Goal: Transaction & Acquisition: Purchase product/service

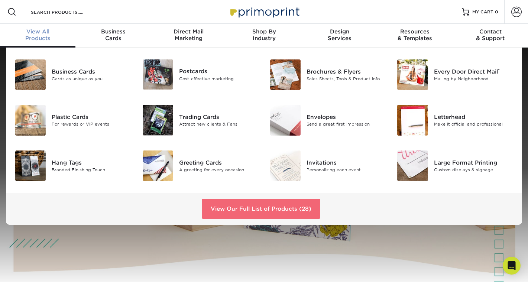
click at [261, 212] on link "View Our Full List of Products (28)" at bounding box center [261, 209] width 119 height 20
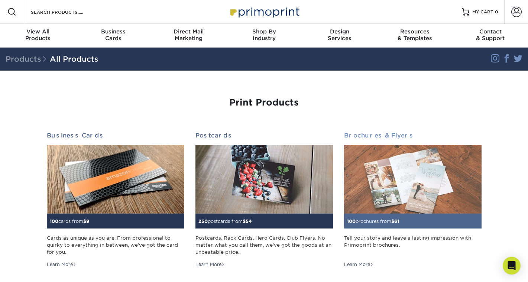
click at [393, 245] on div "Tell your story and leave a lasting impression with Primoprint brochures." at bounding box center [412, 245] width 137 height 22
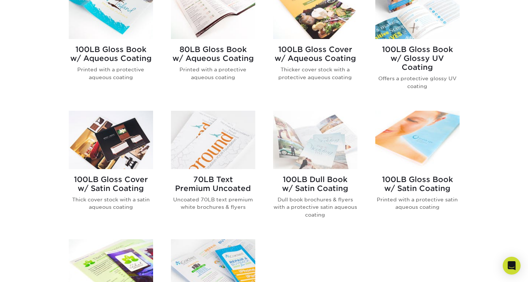
scroll to position [260, 0]
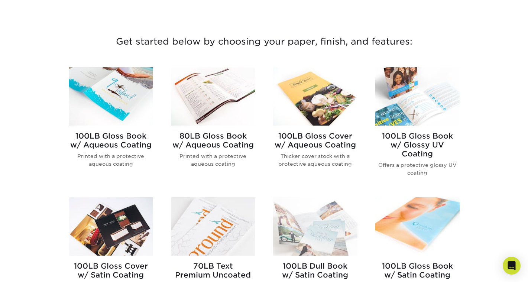
click at [240, 144] on h2 "80LB Gloss Book w/ Aqueous Coating" at bounding box center [213, 141] width 84 height 18
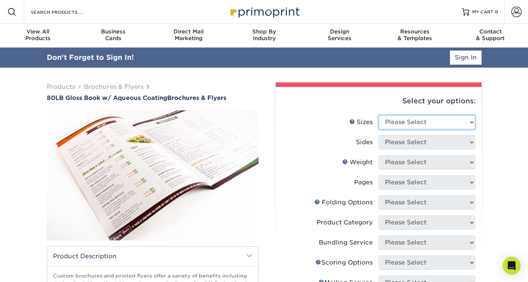
click at [412, 125] on select "Please Select 3.67" x 8.5" 3.67" x 8.5" 4" x 6" 4" x 8.5" 4" x 9" 4" x 11" 4" x…" at bounding box center [427, 122] width 97 height 14
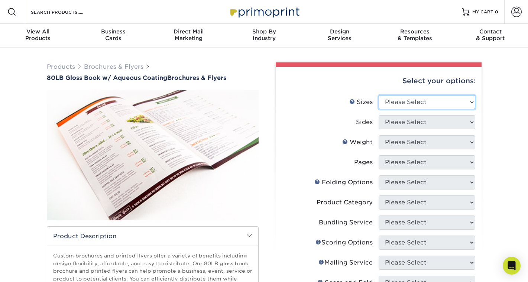
select select "8.00x9.00"
click at [379, 95] on select "Please Select 3.67" x 8.5" 3.67" x 8.5" 4" x 6" 4" x 8.5" 4" x 9" 4" x 11" 4" x…" at bounding box center [427, 102] width 97 height 14
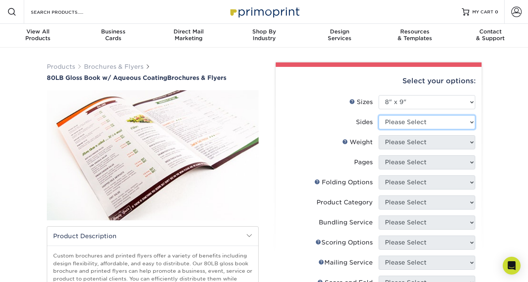
click at [424, 125] on select "Please Select Print Both Sides Print Front Only" at bounding box center [427, 122] width 97 height 14
select select "13abbda7-1d64-4f25-8bb2-c179b224825d"
click at [379, 115] on select "Please Select Print Both Sides Print Front Only" at bounding box center [427, 122] width 97 height 14
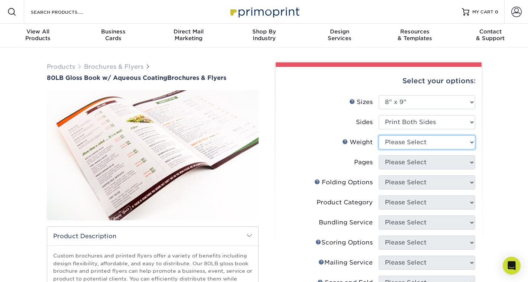
click at [414, 144] on select "Please Select 80LB" at bounding box center [427, 142] width 97 height 14
select select "80LB"
click at [379, 135] on select "Please Select 80LB" at bounding box center [427, 142] width 97 height 14
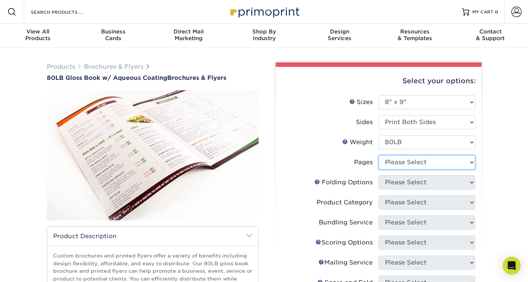
click at [415, 163] on select "Please Select 0" at bounding box center [427, 162] width 97 height 14
click at [379, 155] on select "Please Select 0" at bounding box center [427, 162] width 97 height 14
click at [413, 164] on select "Please Select 0" at bounding box center [427, 162] width 97 height 14
select select "-1"
click at [379, 155] on select "Please Select 0" at bounding box center [427, 162] width 97 height 14
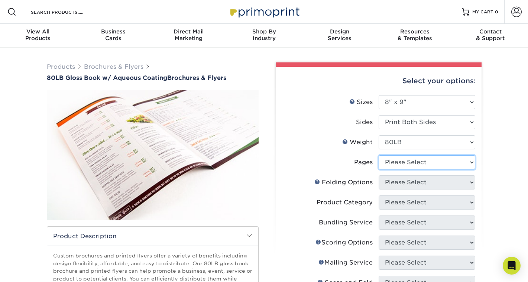
click at [473, 162] on select "Please Select 0" at bounding box center [427, 162] width 97 height 14
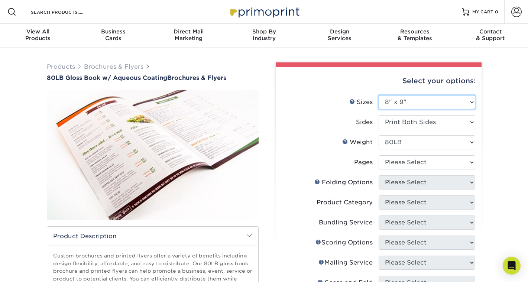
click at [471, 100] on select "Please Select 3.67" x 8.5" 3.67" x 8.5" 4" x 6" 4" x 8.5" 4" x 9" 4" x 11" 4" x…" at bounding box center [427, 102] width 97 height 14
select select "7.00x8.50"
click at [379, 95] on select "Please Select 3.67" x 8.5" 3.67" x 8.5" 4" x 6" 4" x 8.5" 4" x 9" 4" x 11" 4" x…" at bounding box center [427, 102] width 97 height 14
select select "-1"
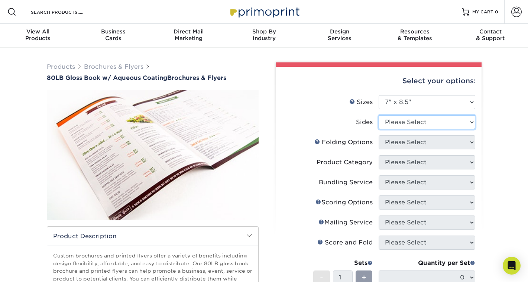
click at [467, 124] on select "Please Select Print Both Sides Print Front Only" at bounding box center [427, 122] width 97 height 14
select select "13abbda7-1d64-4f25-8bb2-c179b224825d"
click at [379, 115] on select "Please Select Print Both Sides Print Front Only" at bounding box center [427, 122] width 97 height 14
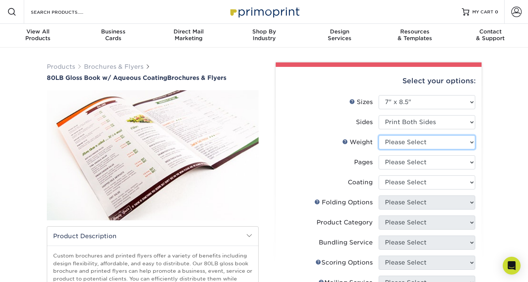
click at [460, 147] on select "Please Select 80LB" at bounding box center [427, 142] width 97 height 14
select select "80LB"
click at [379, 135] on select "Please Select 80LB" at bounding box center [427, 142] width 97 height 14
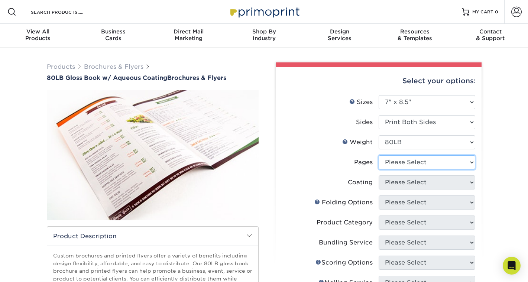
click at [457, 162] on select "Please Select 0" at bounding box center [427, 162] width 97 height 14
click at [379, 155] on select "Please Select 0" at bounding box center [427, 162] width 97 height 14
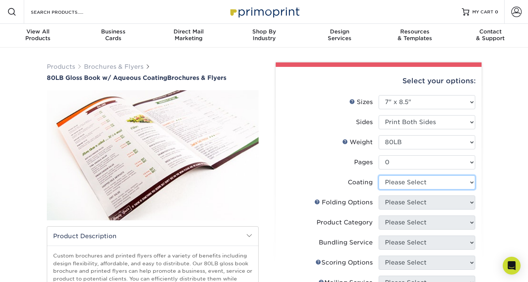
click at [471, 186] on select at bounding box center [427, 182] width 97 height 14
click at [329, 174] on li "Pages Please Select 0" at bounding box center [378, 165] width 193 height 20
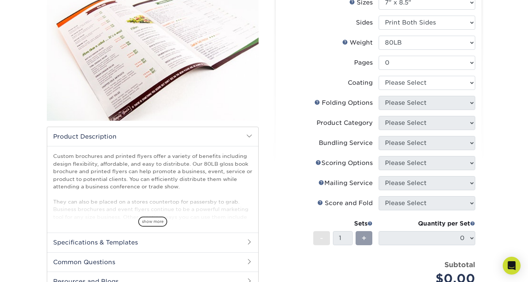
scroll to position [87, 0]
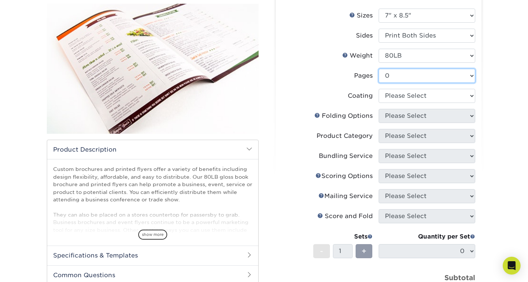
drag, startPoint x: 404, startPoint y: 73, endPoint x: 392, endPoint y: 75, distance: 12.0
click at [392, 75] on select "Please Select 0" at bounding box center [427, 76] width 97 height 14
click at [379, 69] on select "Please Select 0" at bounding box center [427, 76] width 97 height 14
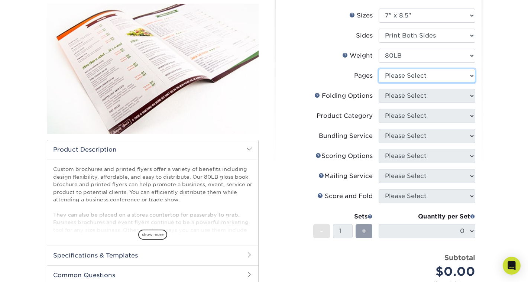
select select "0"
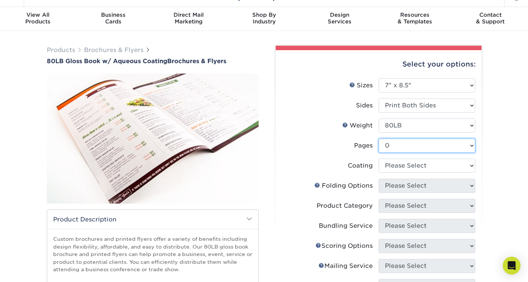
scroll to position [0, 0]
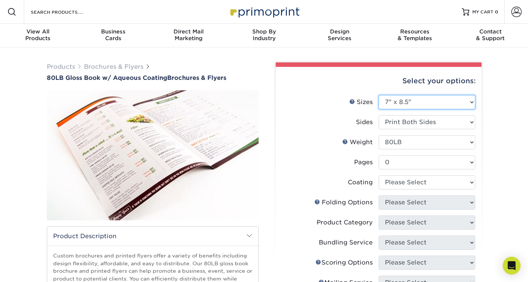
click at [466, 101] on select "Please Select 3.67" x 8.5" 3.67" x 8.5" 4" x 6" 4" x 8.5" 4" x 9" 4" x 11" 4" x…" at bounding box center [427, 102] width 97 height 14
select select "8.50x11.00"
click at [379, 95] on select "Please Select 3.67" x 8.5" 3.67" x 8.5" 4" x 6" 4" x 8.5" 4" x 9" 4" x 11" 4" x…" at bounding box center [427, 102] width 97 height 14
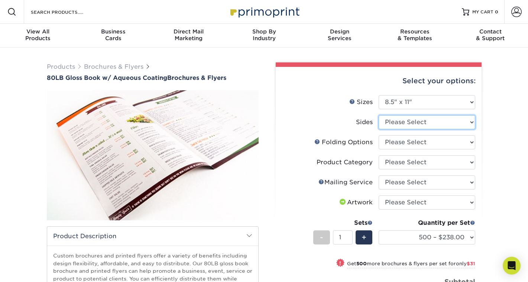
click at [444, 118] on select "Please Select Print Both Sides Print Front Only" at bounding box center [427, 122] width 97 height 14
select select "13abbda7-1d64-4f25-8bb2-c179b224825d"
click at [379, 115] on select "Please Select Print Both Sides Print Front Only" at bounding box center [427, 122] width 97 height 14
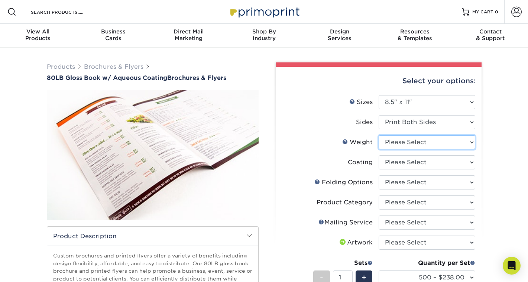
click at [437, 145] on select "Please Select 80LB" at bounding box center [427, 142] width 97 height 14
select select "80LB"
click at [379, 135] on select "Please Select 80LB" at bounding box center [427, 142] width 97 height 14
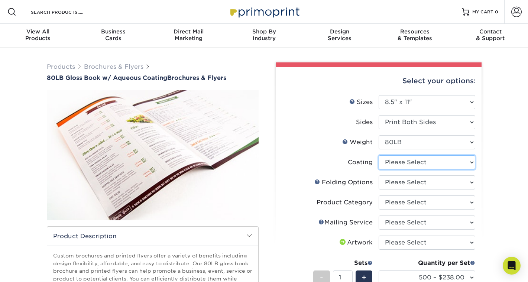
click at [427, 159] on select at bounding box center [427, 162] width 97 height 14
select select "d41dab50-ff65-4f4f-bb17-2afe4d36ae33"
click at [379, 155] on select at bounding box center [427, 162] width 97 height 14
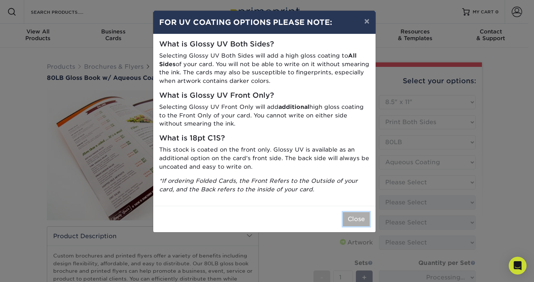
click at [361, 216] on button "Close" at bounding box center [356, 219] width 27 height 14
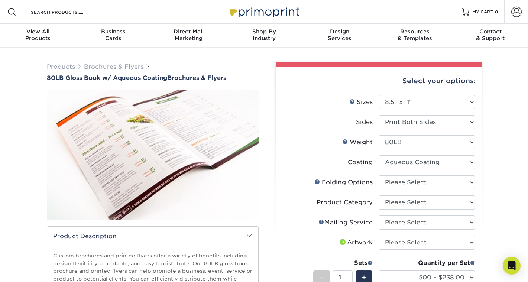
click at [404, 175] on li "Coating" at bounding box center [378, 165] width 193 height 20
click at [404, 179] on select "Please Select FLAT - No Folding Accordion Fold Half-Fold (Vertical) Half-Fold (…" at bounding box center [427, 182] width 97 height 14
click at [337, 103] on label "Sizes Help Sizes" at bounding box center [330, 102] width 97 height 14
click at [410, 209] on select "Please Select Flyers and Brochures" at bounding box center [427, 202] width 97 height 14
click at [336, 195] on label "Product Category" at bounding box center [330, 202] width 97 height 14
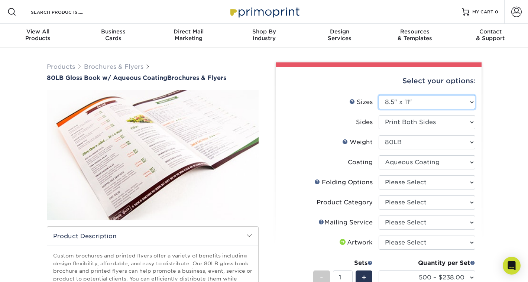
click at [401, 107] on select "Please Select 3.67" x 8.5" 3.67" x 8.5" 4" x 6" 4" x 8.5" 4" x 9" 4" x 11" 4" x…" at bounding box center [427, 102] width 97 height 14
select select "5.50x8.50"
click at [379, 95] on select "Please Select 3.67" x 8.5" 3.67" x 8.5" 4" x 6" 4" x 8.5" 4" x 9" 4" x 11" 4" x…" at bounding box center [427, 102] width 97 height 14
select select
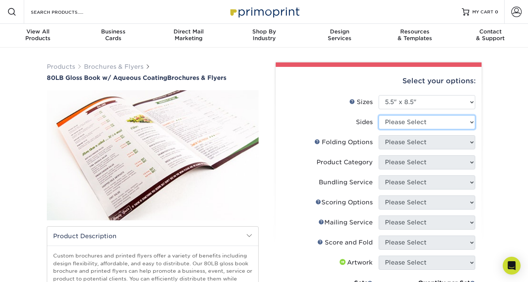
click at [415, 123] on select "Please Select Print Both Sides Print Front Only" at bounding box center [427, 122] width 97 height 14
select select "13abbda7-1d64-4f25-8bb2-c179b224825d"
click at [379, 115] on select "Please Select Print Both Sides Print Front Only" at bounding box center [427, 122] width 97 height 14
select select
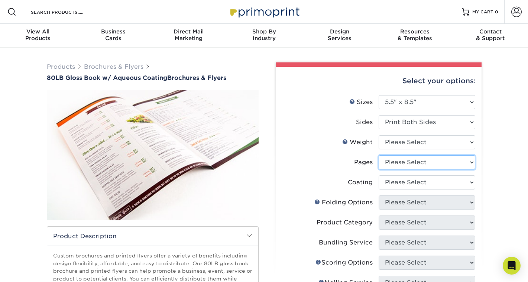
click at [411, 159] on select "Please Select 0" at bounding box center [427, 162] width 97 height 14
click at [410, 161] on select "Please Select 0" at bounding box center [427, 162] width 97 height 14
click at [409, 144] on select "Please Select 80LB" at bounding box center [427, 142] width 97 height 14
select select "80LB"
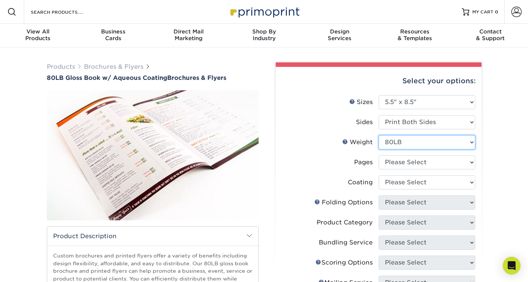
click at [379, 135] on select "Please Select 80LB" at bounding box center [427, 142] width 97 height 14
select select
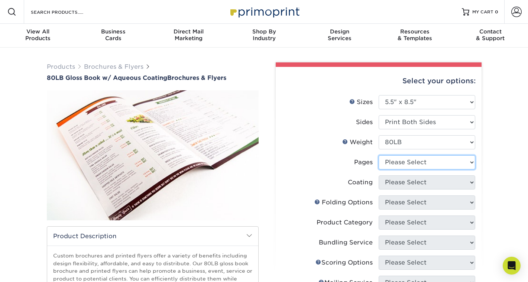
click at [409, 160] on select "Please Select 0" at bounding box center [427, 162] width 97 height 14
select select "0"
click at [379, 155] on select "Please Select 0" at bounding box center [427, 162] width 97 height 14
select select
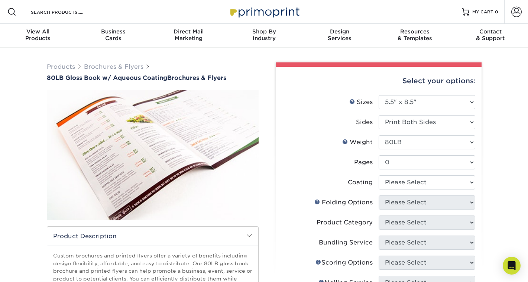
click at [342, 165] on label "Pages" at bounding box center [330, 162] width 97 height 14
click at [21, 19] on div at bounding box center [12, 12] width 24 height 24
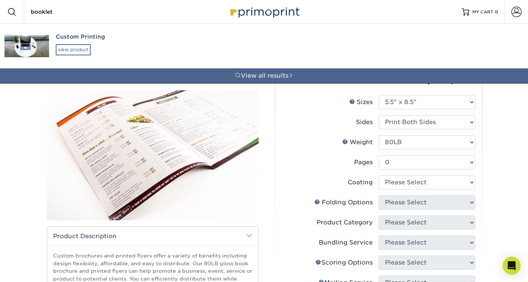
type input "booklet"
click at [69, 48] on div "view product" at bounding box center [73, 49] width 35 height 11
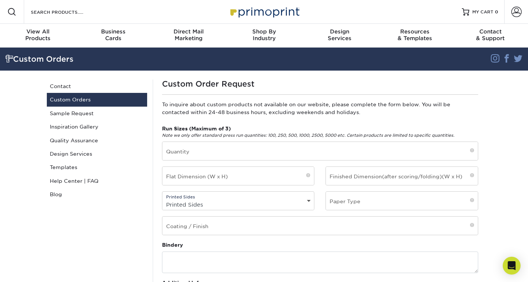
scroll to position [87, 0]
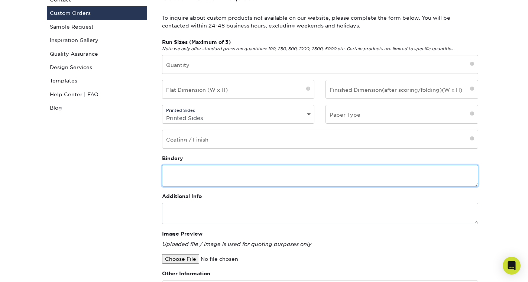
click at [242, 176] on textarea at bounding box center [320, 175] width 316 height 21
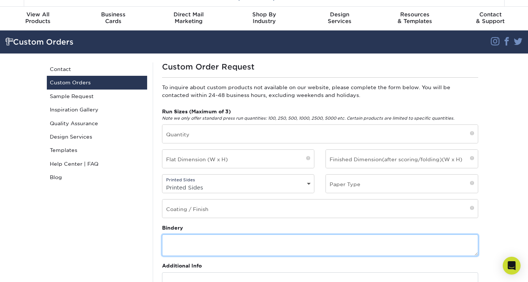
scroll to position [0, 0]
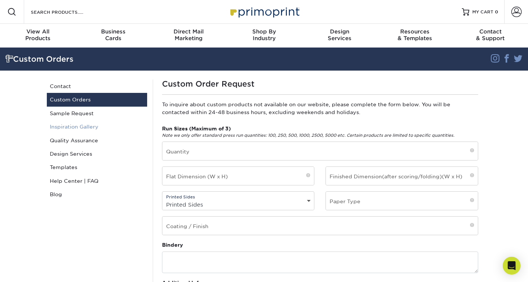
click at [87, 122] on link "Inspiration Gallery" at bounding box center [97, 126] width 100 height 13
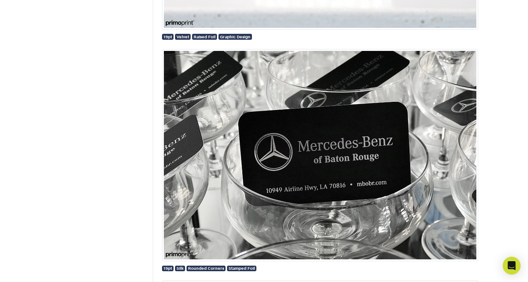
scroll to position [1387, 0]
